Goal: Navigation & Orientation: Find specific page/section

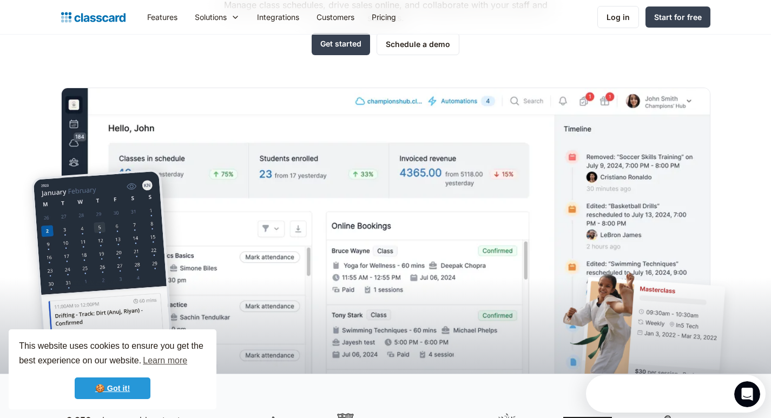
click at [104, 389] on link "🍪 Got it!" at bounding box center [113, 389] width 76 height 22
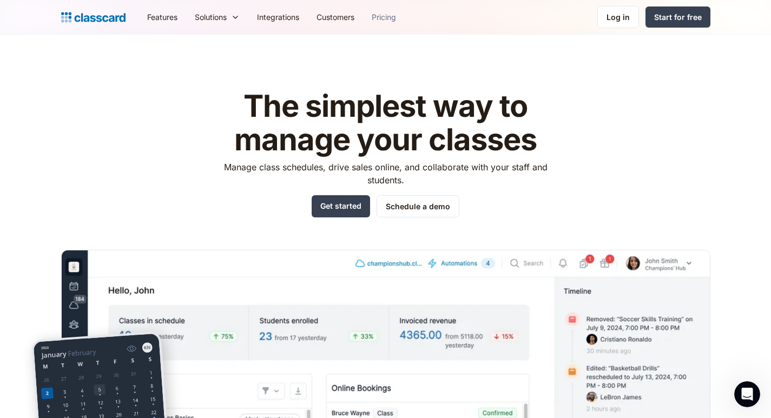
click at [384, 14] on link "Pricing" at bounding box center [384, 17] width 42 height 24
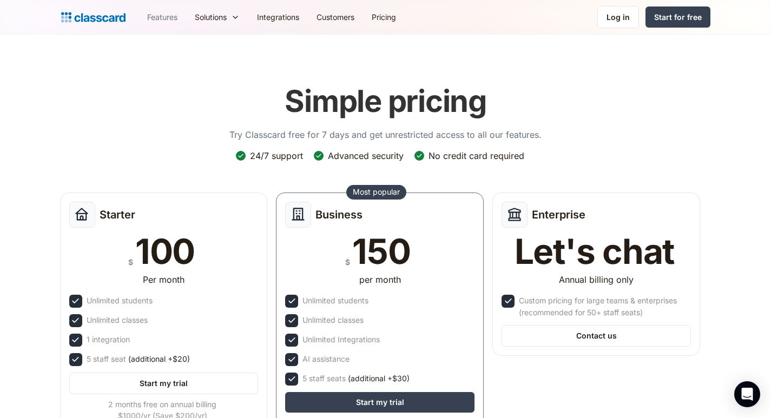
click at [165, 12] on link "Features" at bounding box center [162, 17] width 48 height 24
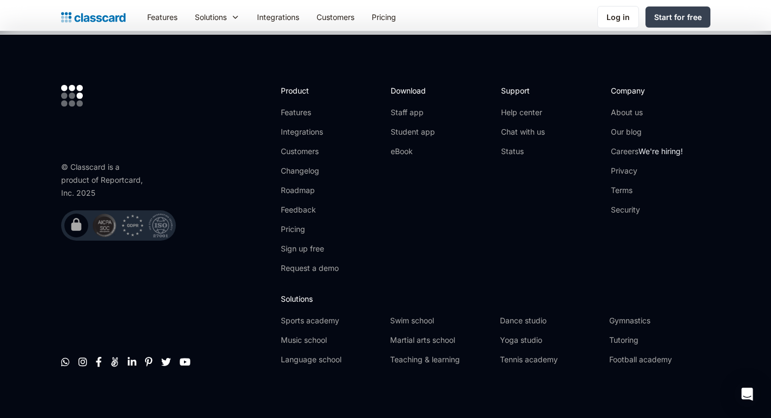
scroll to position [3286, 0]
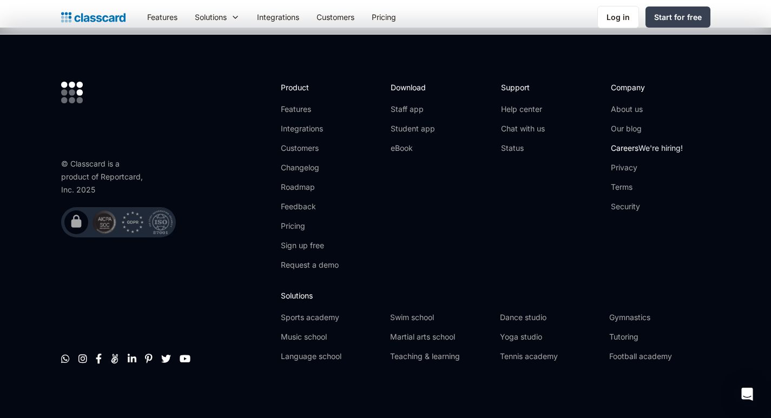
click at [626, 143] on link "Careers We're hiring!" at bounding box center [647, 148] width 72 height 11
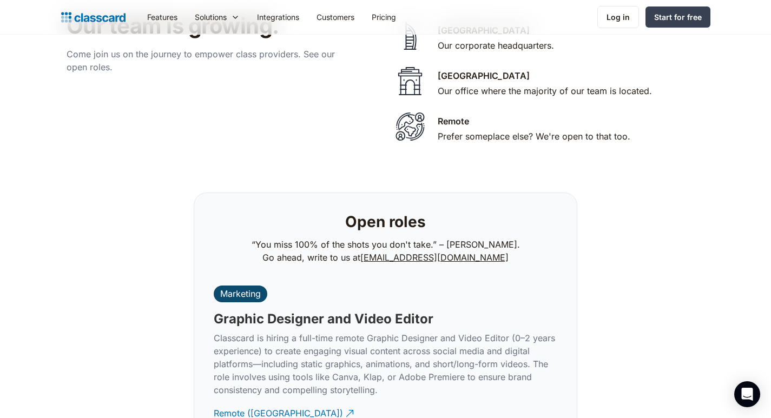
scroll to position [2226, 0]
